Goal: Navigation & Orientation: Find specific page/section

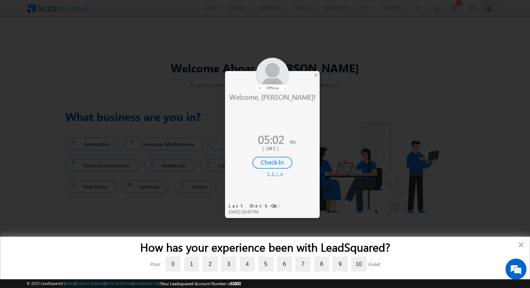
click at [272, 174] on div "Skip" at bounding box center [272, 174] width 11 height 6
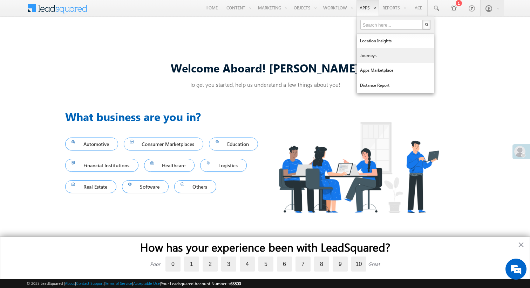
click at [368, 53] on link "Journeys" at bounding box center [395, 55] width 77 height 15
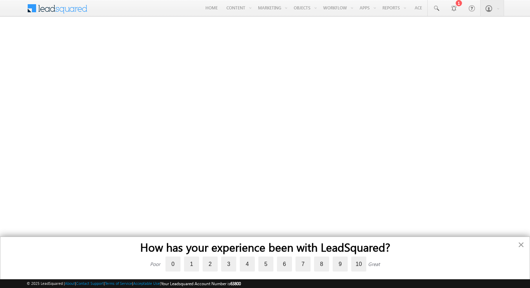
click at [520, 244] on button "×" at bounding box center [521, 244] width 7 height 11
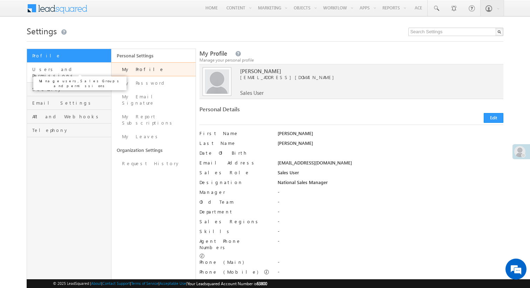
click at [88, 72] on span "Users and Permissions" at bounding box center [70, 72] width 77 height 13
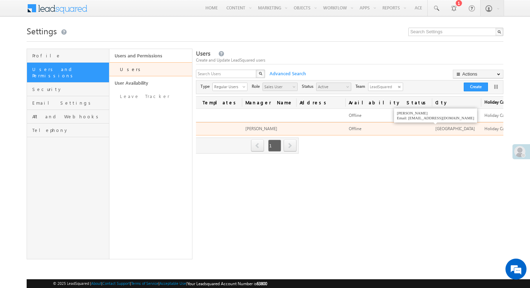
scroll to position [0, 206]
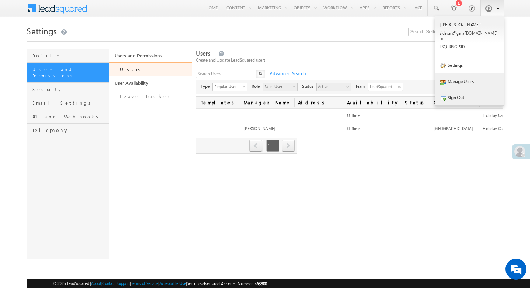
click at [472, 92] on link "Sign Out" at bounding box center [469, 97] width 69 height 16
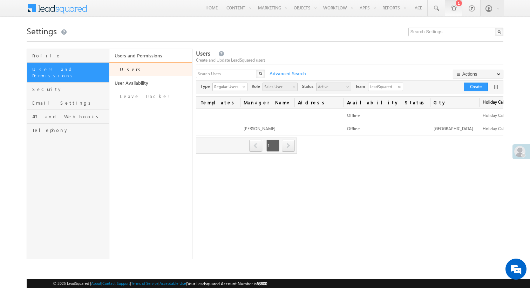
scroll to position [0, 0]
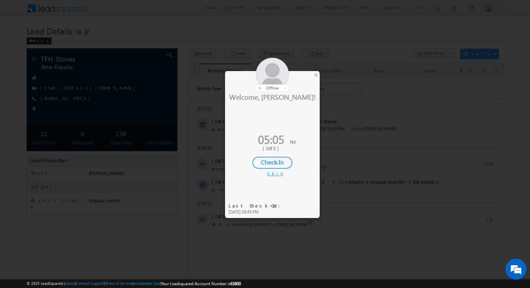
click at [274, 174] on div "Skip" at bounding box center [272, 174] width 11 height 6
